Goal: Transaction & Acquisition: Purchase product/service

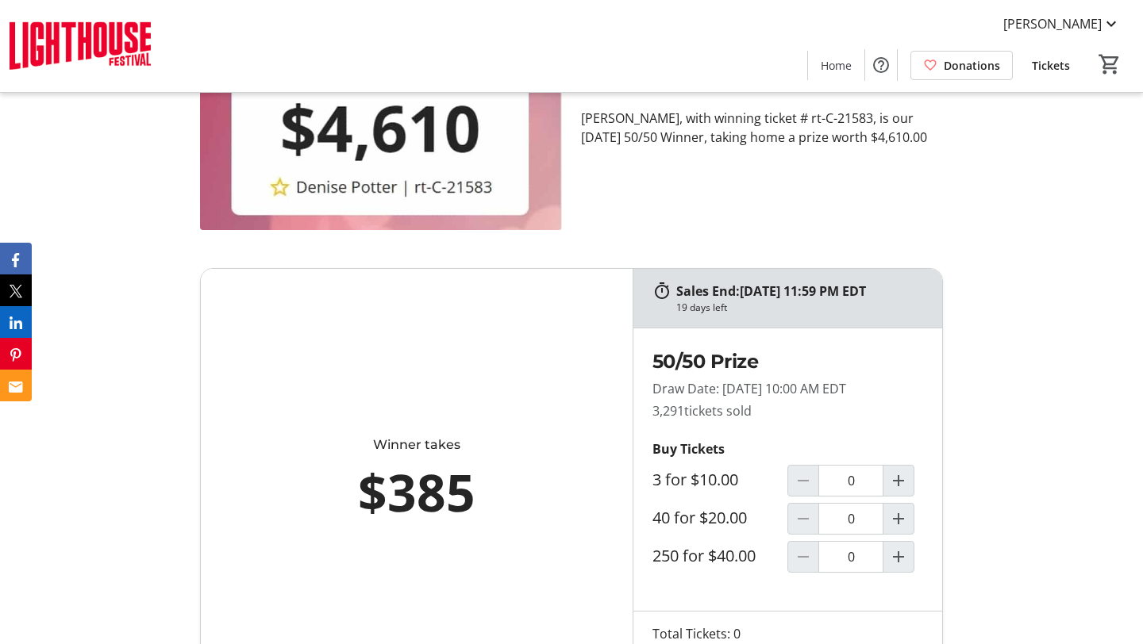
scroll to position [817, 0]
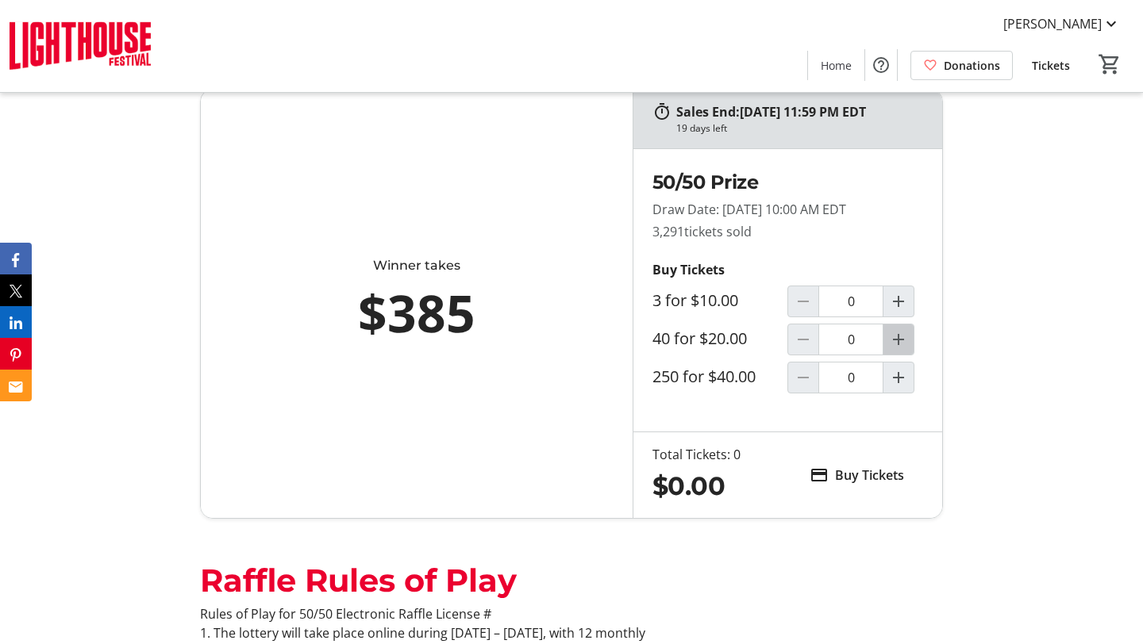
click at [900, 341] on mat-icon "Increment by one" at bounding box center [898, 339] width 19 height 19
type input "1"
click at [857, 478] on span "Buy Tickets" at bounding box center [869, 475] width 69 height 19
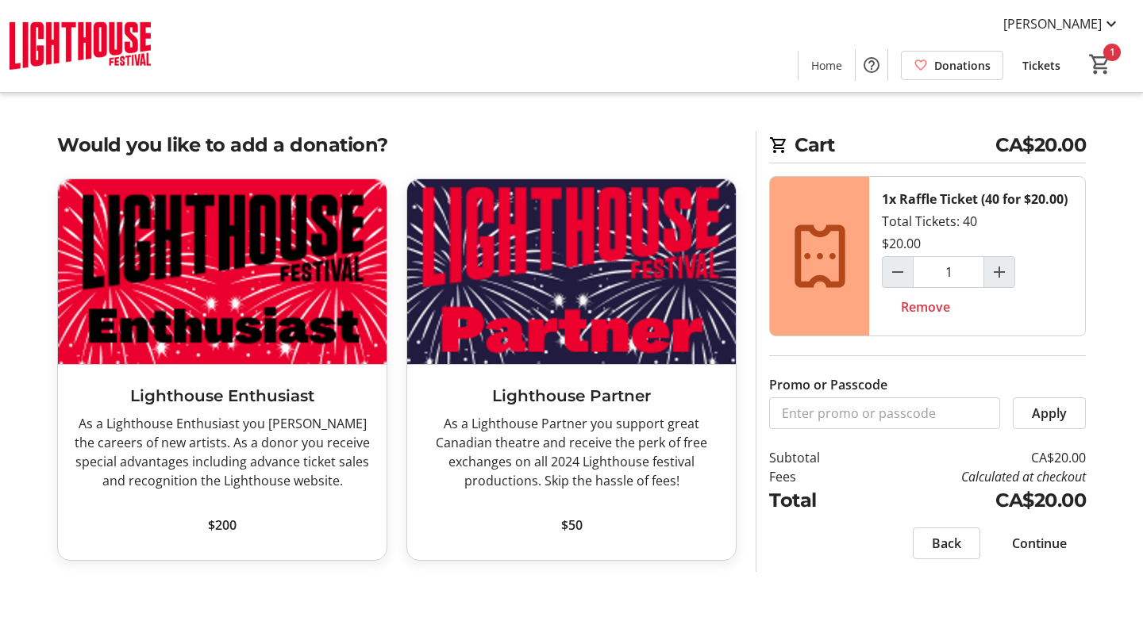
click at [1040, 539] on span "Continue" at bounding box center [1039, 543] width 55 height 19
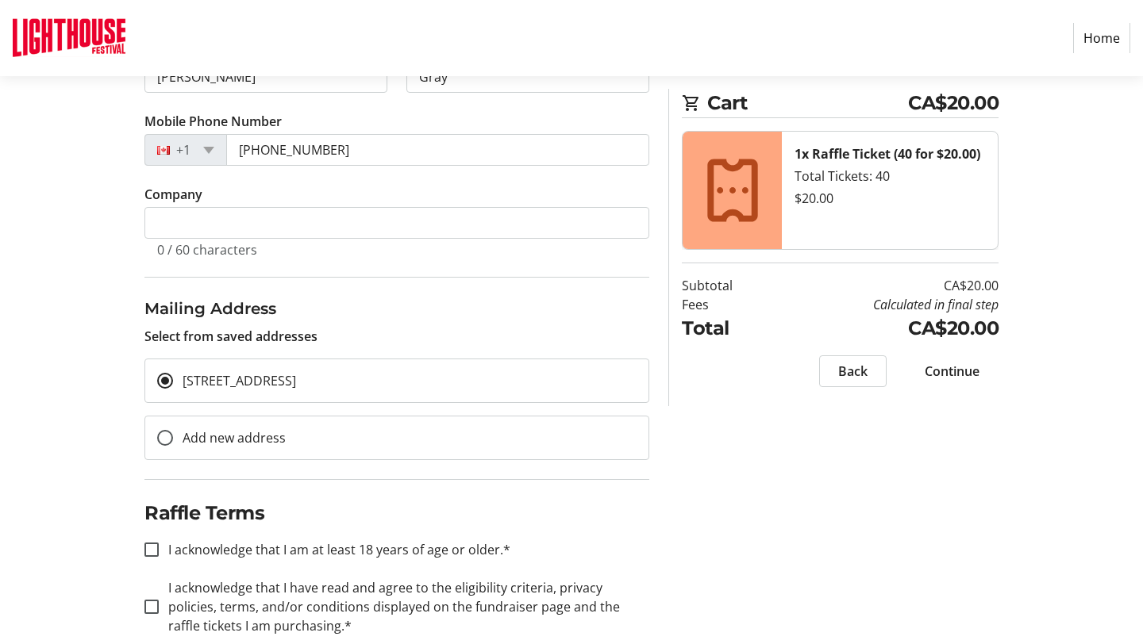
scroll to position [338, 0]
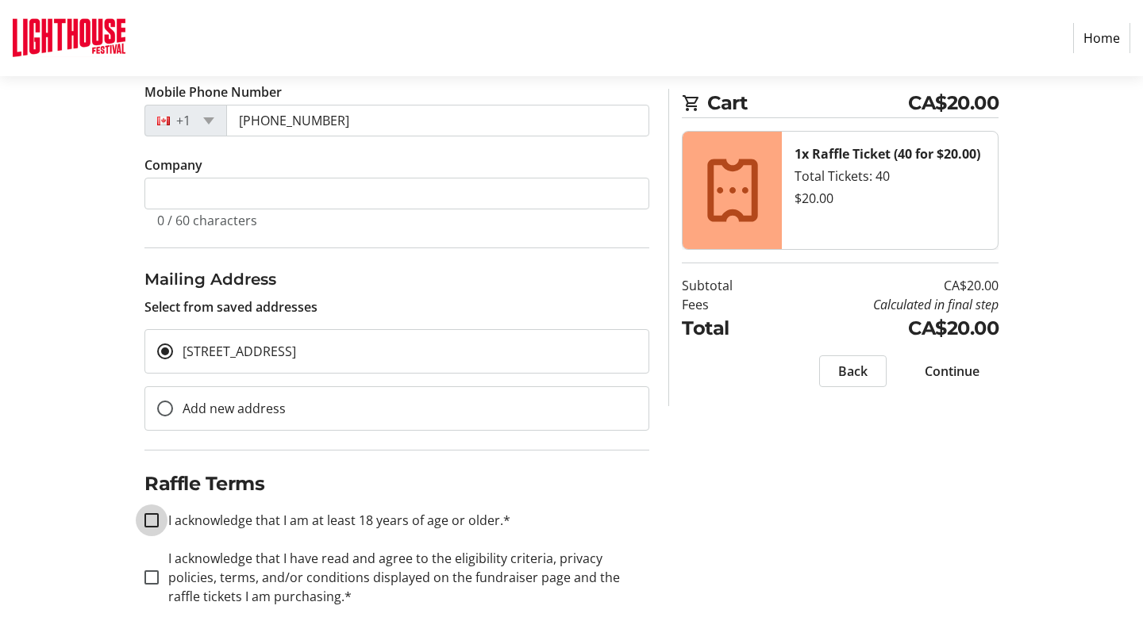
click at [151, 516] on input "I acknowledge that I am at least 18 years of age or older.*" at bounding box center [151, 520] width 14 height 14
checkbox input "true"
click at [155, 578] on input "I acknowledge that I have read and agree to the eligibility criteria, privacy p…" at bounding box center [151, 578] width 14 height 14
checkbox input "true"
click at [953, 363] on span "Continue" at bounding box center [952, 371] width 55 height 19
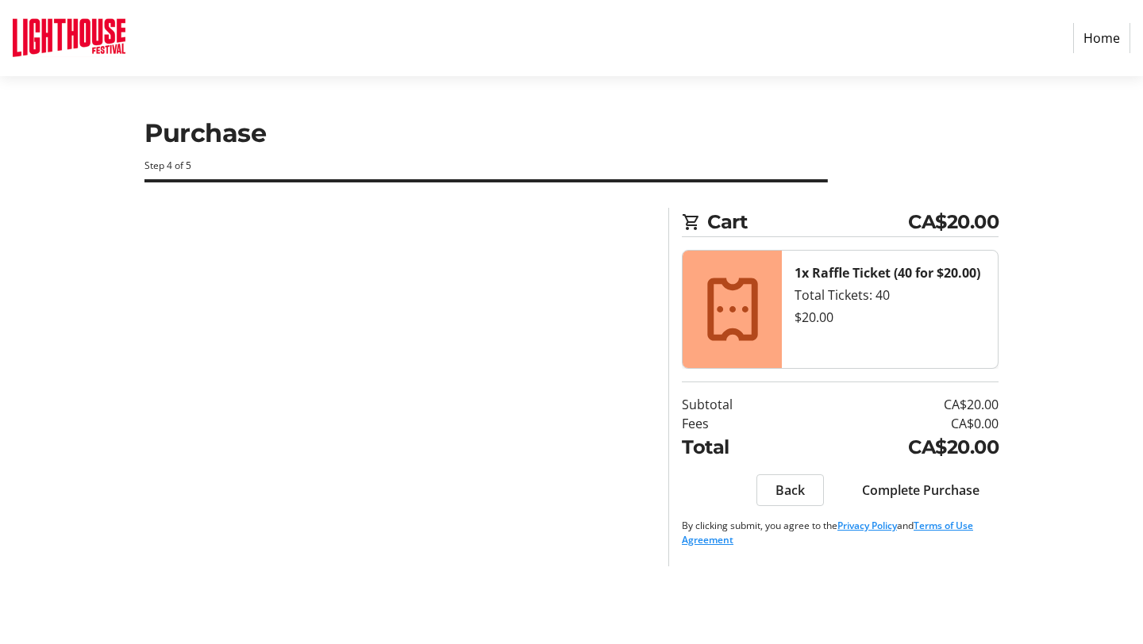
scroll to position [0, 0]
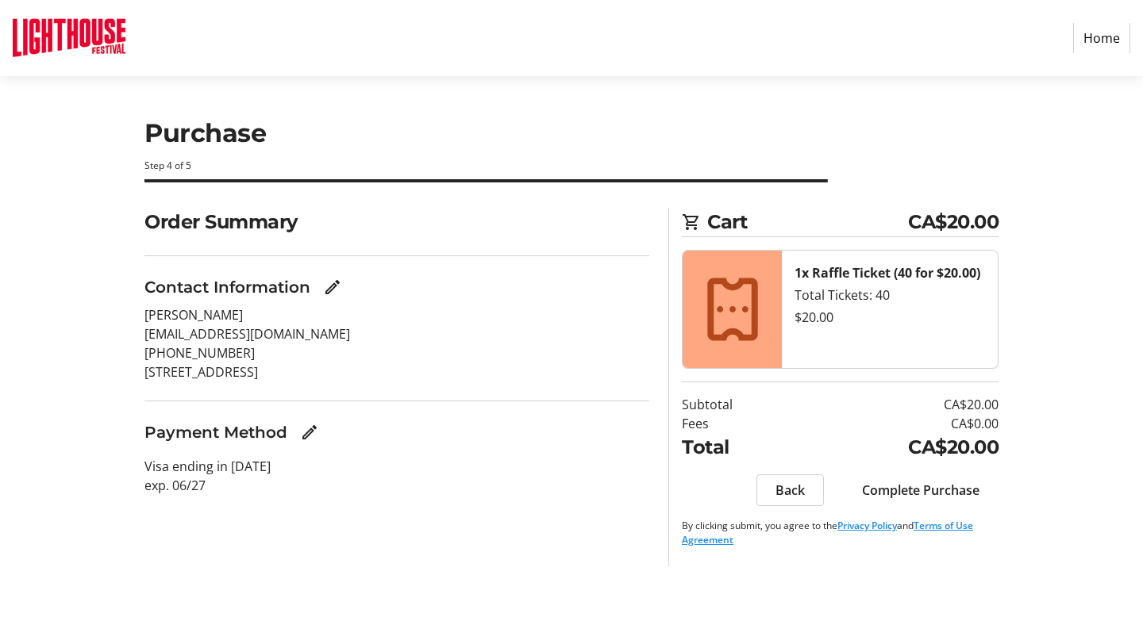
click at [920, 490] on span "Complete Purchase" at bounding box center [920, 490] width 117 height 19
